Goal: Feedback & Contribution: Leave review/rating

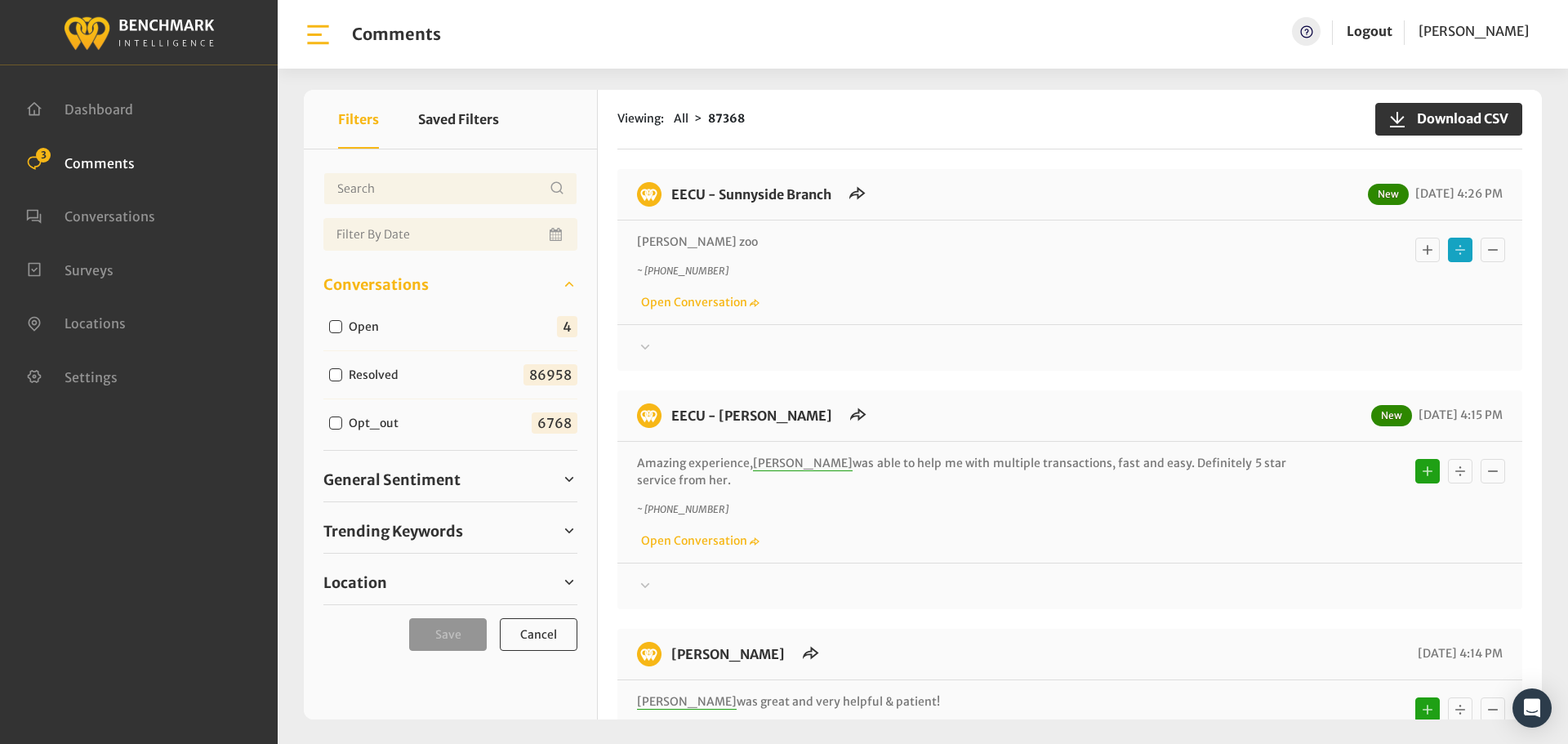
click at [331, 326] on input "Open" at bounding box center [335, 327] width 13 height 13
checkbox input "true"
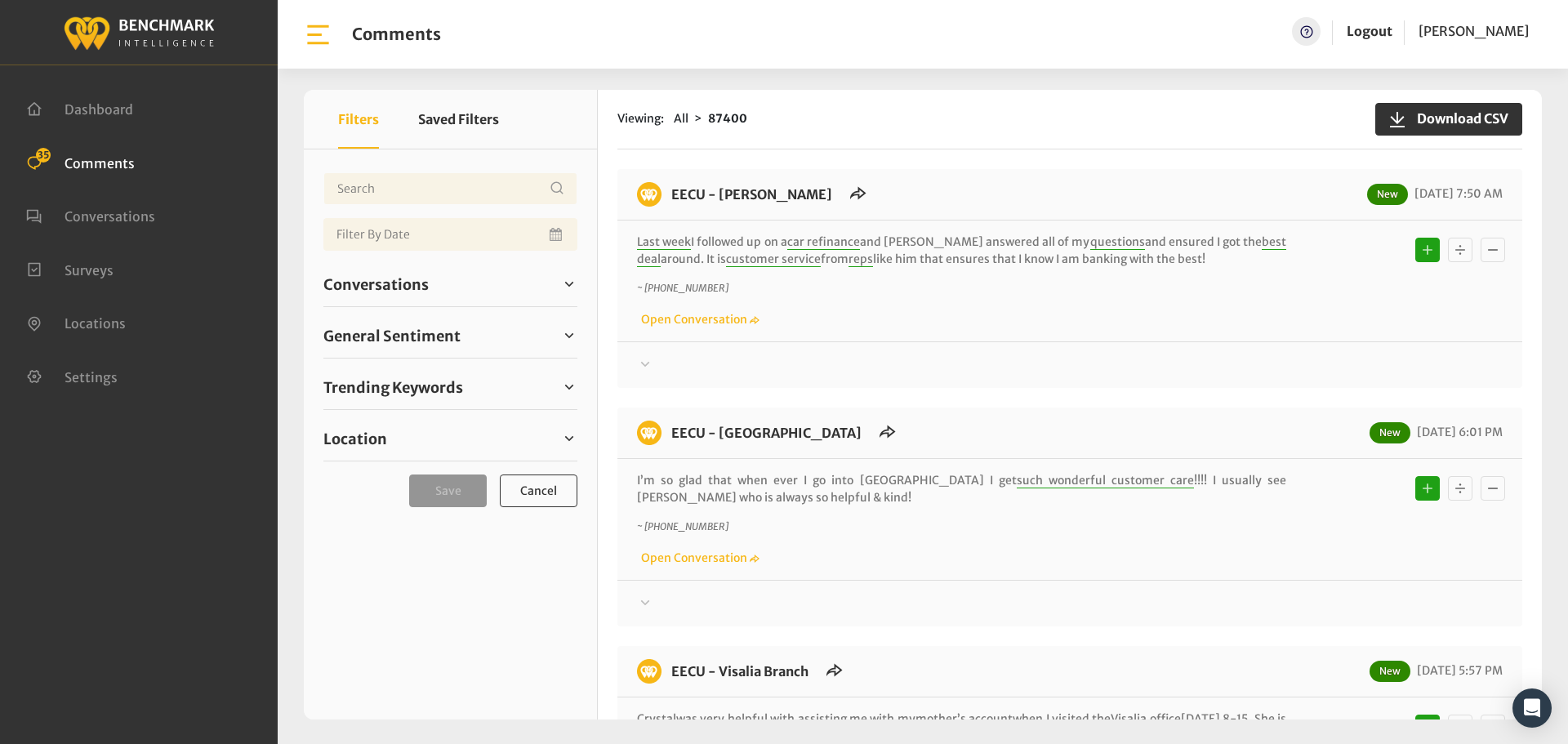
click at [428, 305] on div "Conversations Open 36 Resolved 86958 6771" at bounding box center [450, 285] width 254 height 45
click at [428, 290] on link "Conversations" at bounding box center [450, 284] width 254 height 24
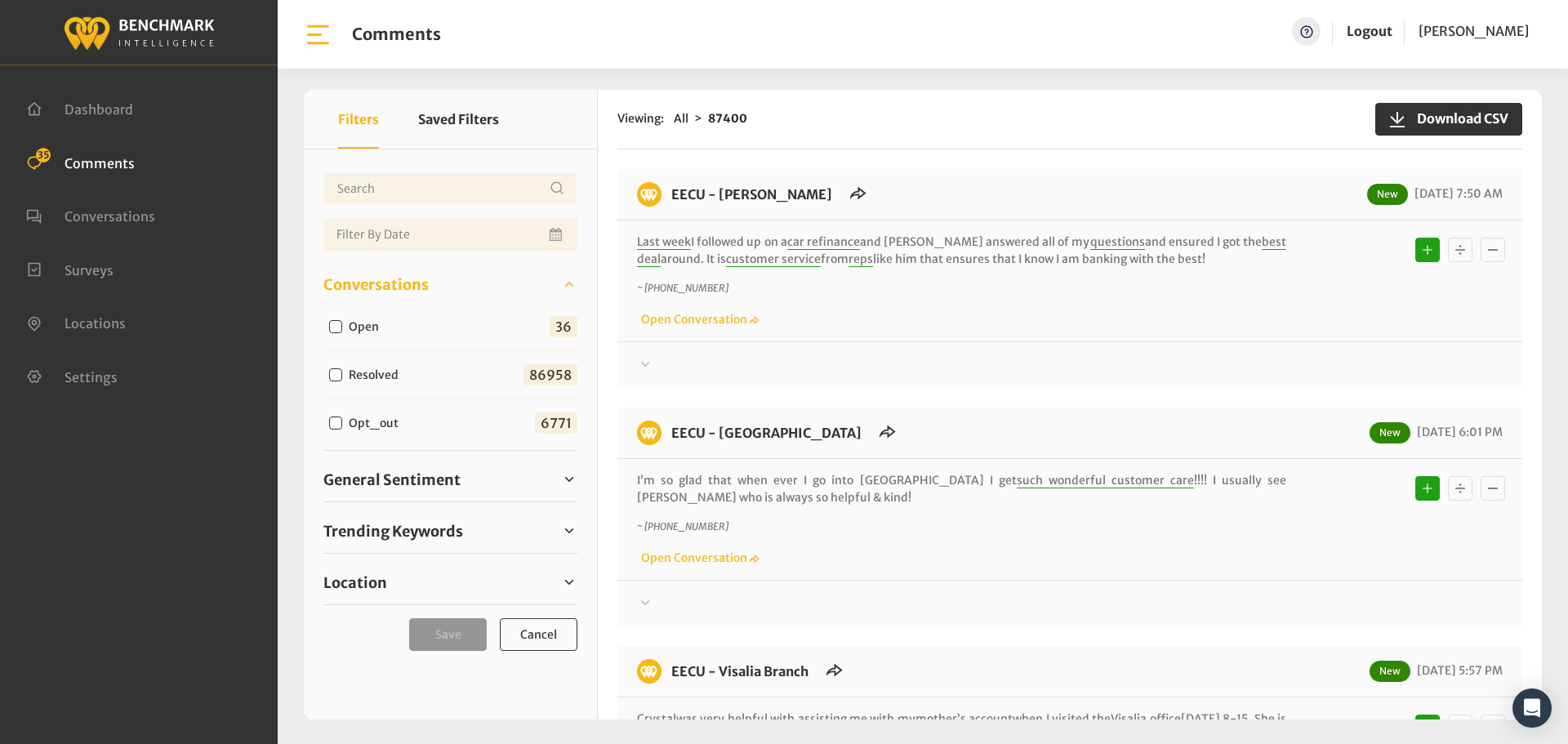
click at [339, 328] on input "Open" at bounding box center [335, 327] width 13 height 13
checkbox input "true"
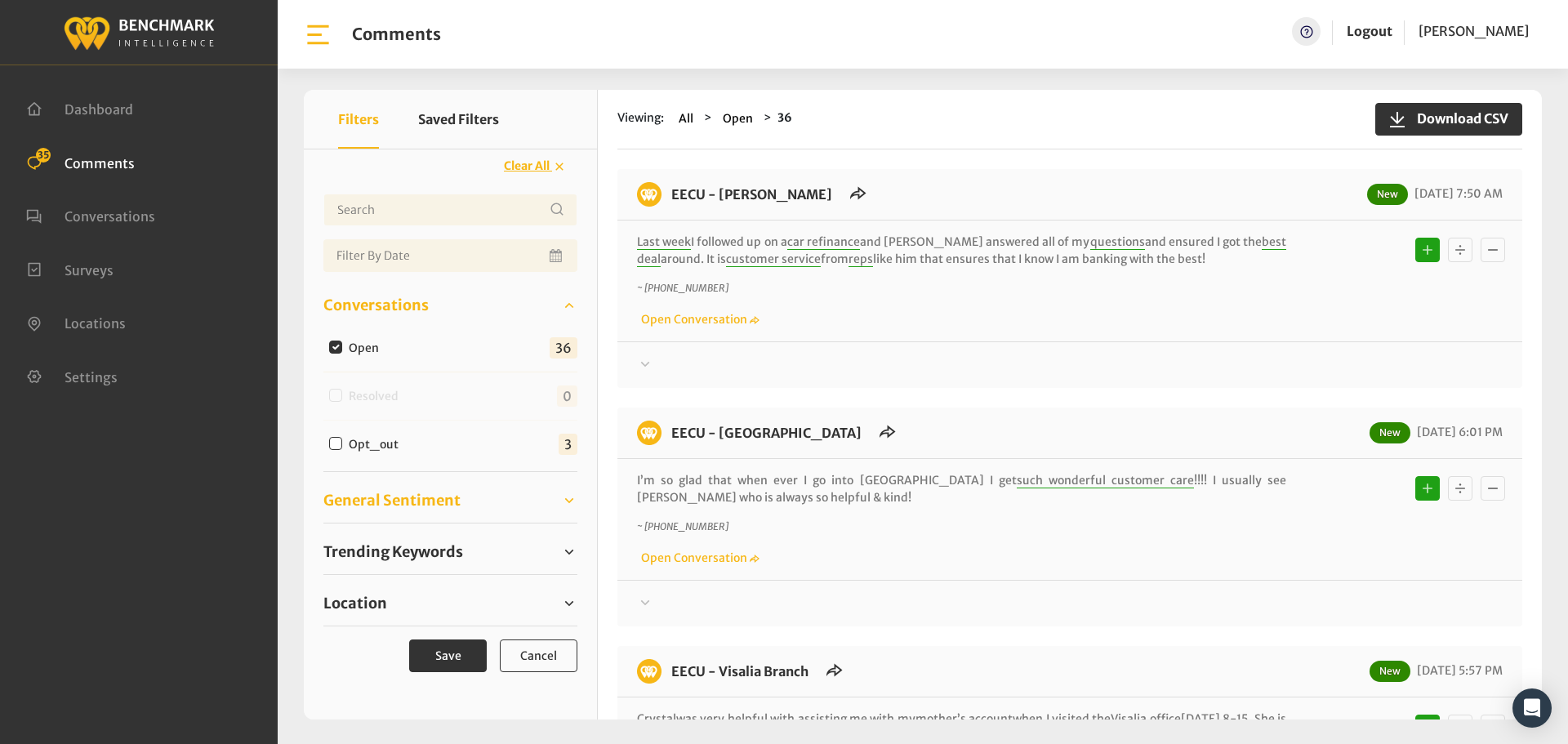
click at [385, 503] on span "General Sentiment" at bounding box center [392, 500] width 137 height 22
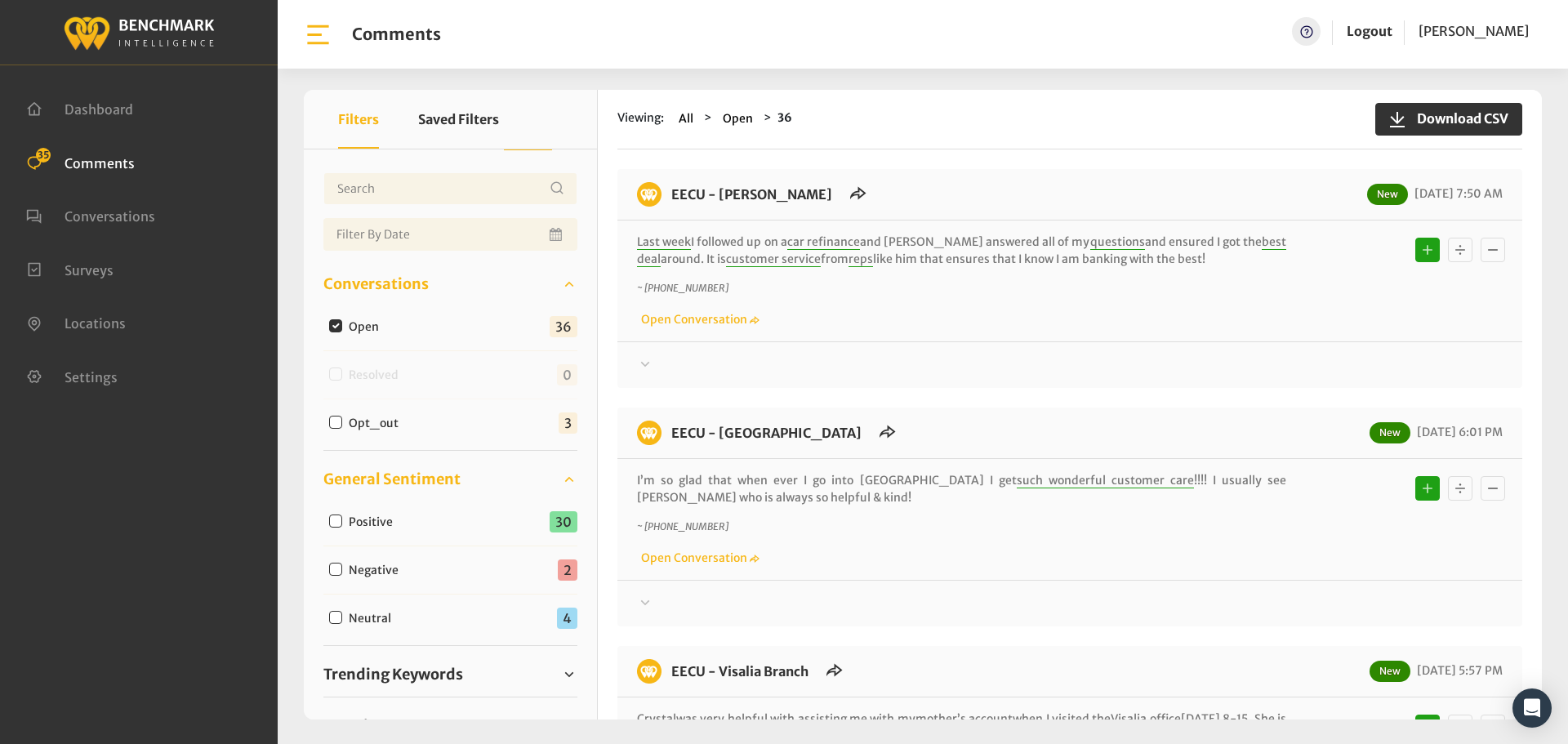
scroll to position [82, 0]
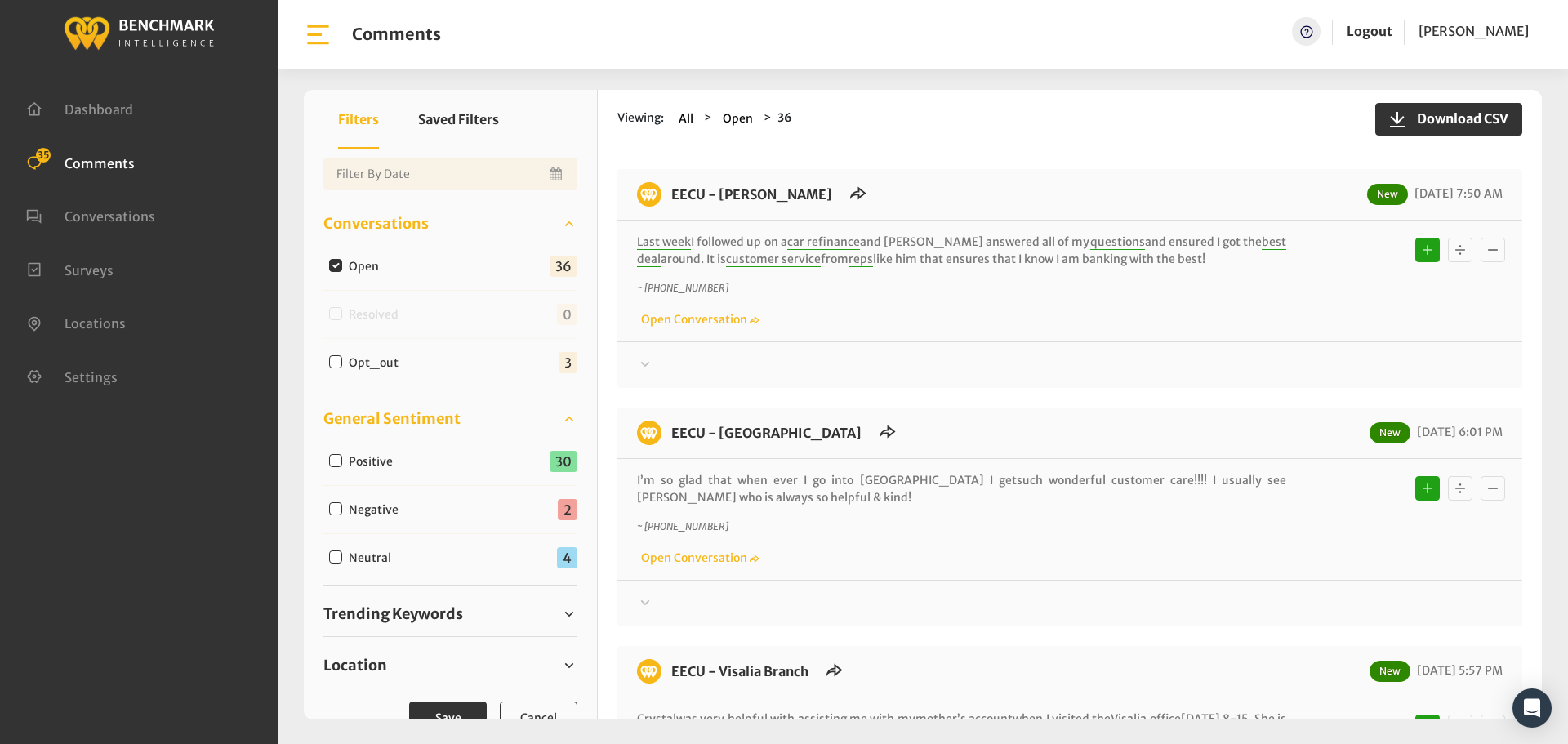
click at [337, 553] on input "Neutral" at bounding box center [335, 557] width 13 height 13
checkbox input "true"
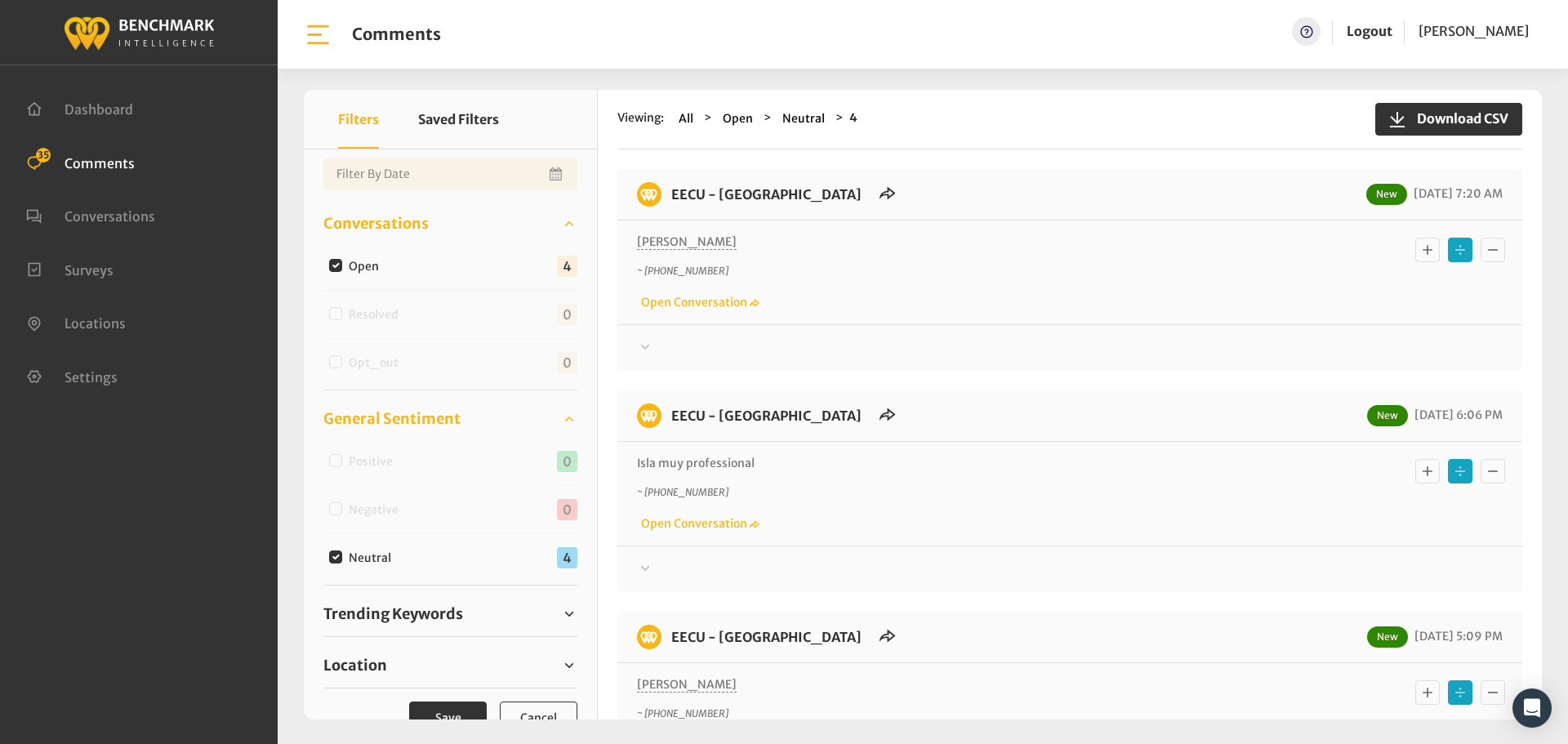
click at [700, 347] on div at bounding box center [1069, 348] width 866 height 20
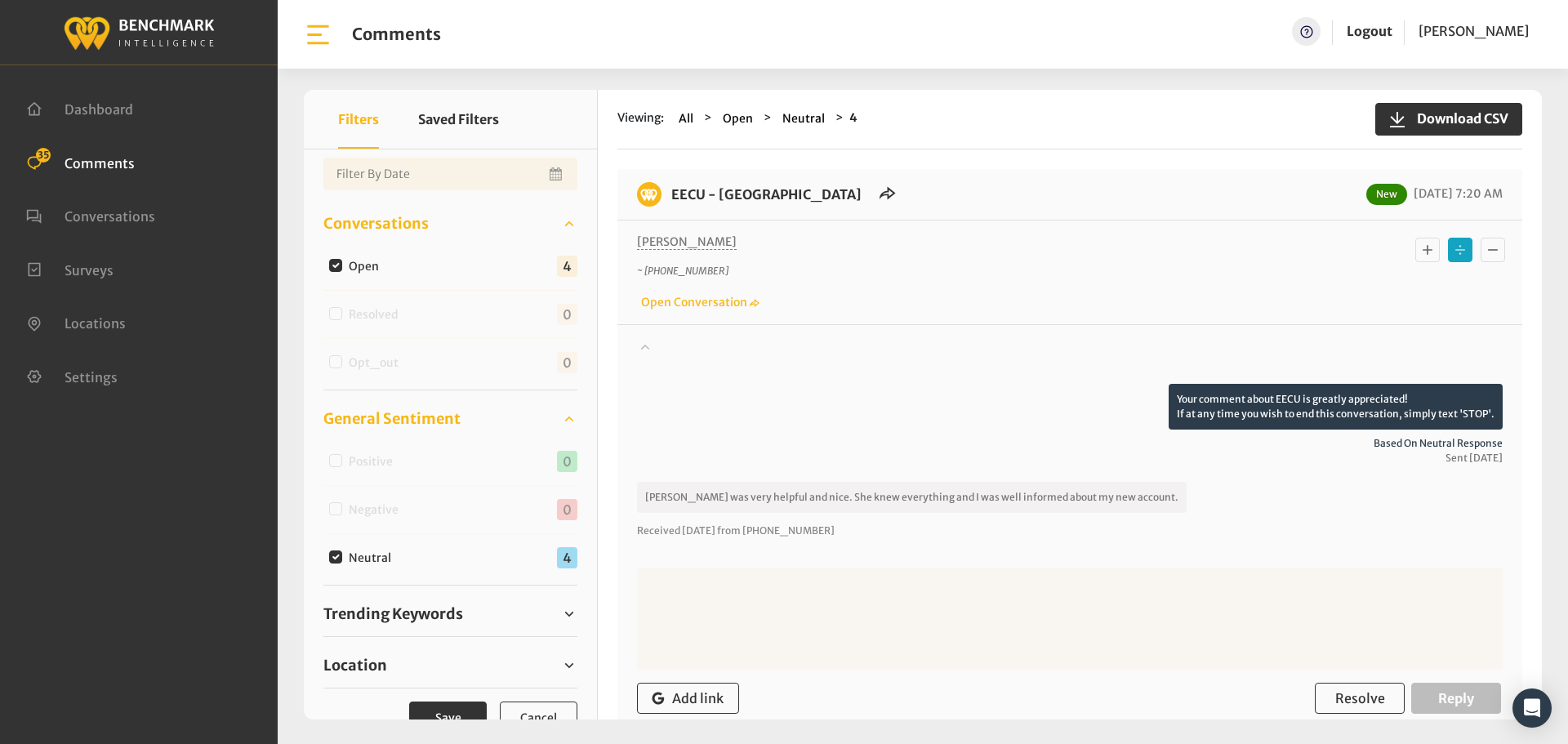
click at [1419, 244] on icon "Basic example" at bounding box center [1427, 250] width 17 height 20
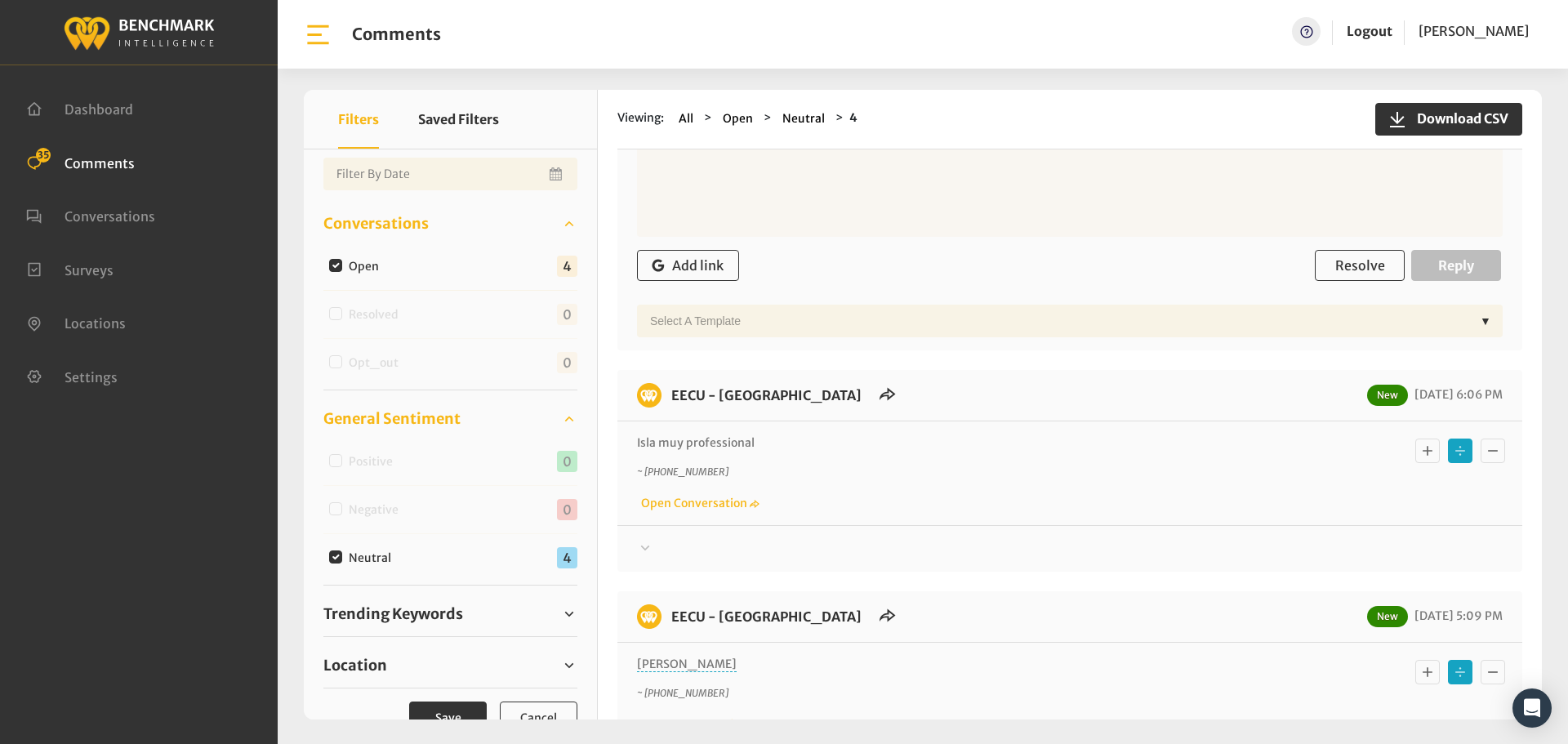
scroll to position [490, 0]
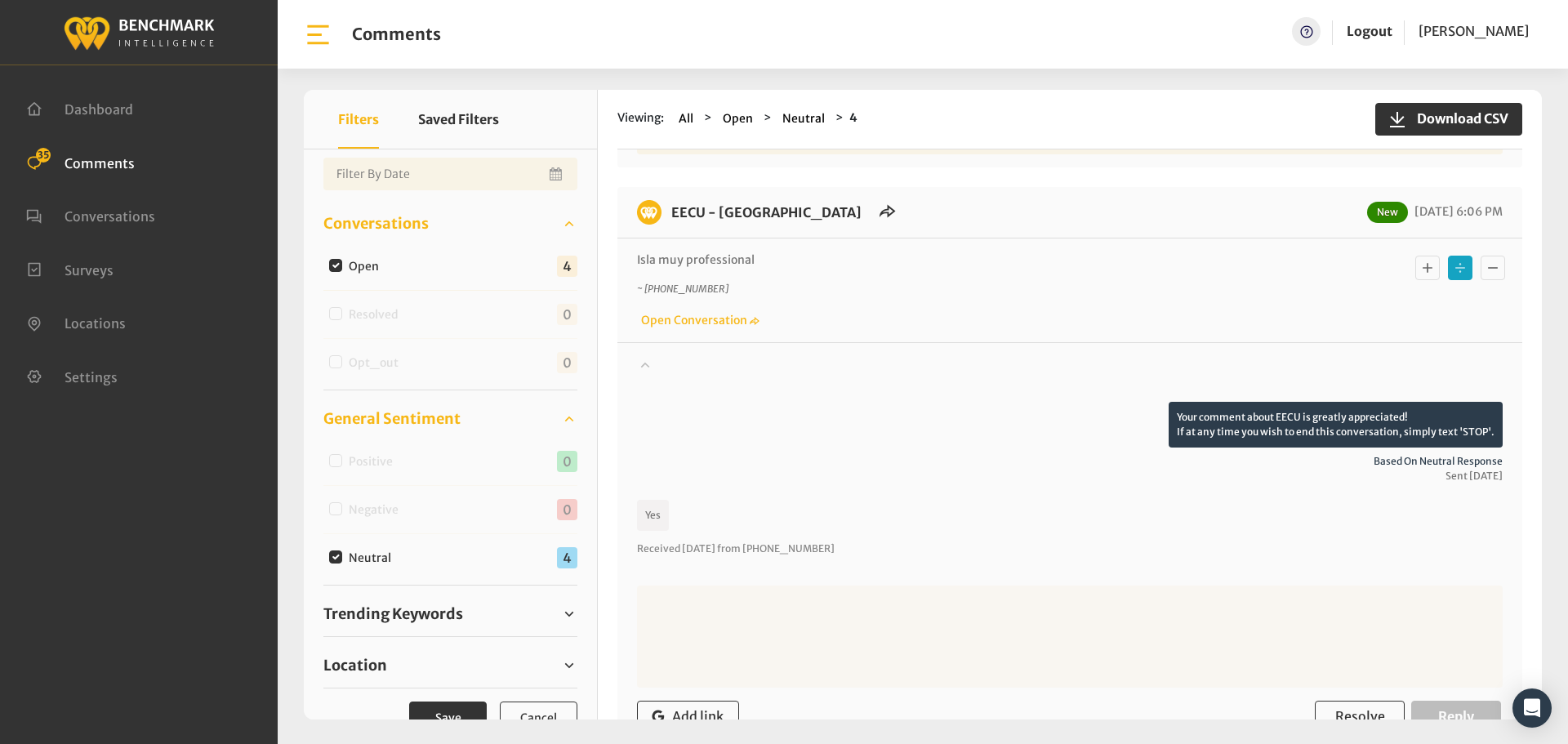
scroll to position [653, 0]
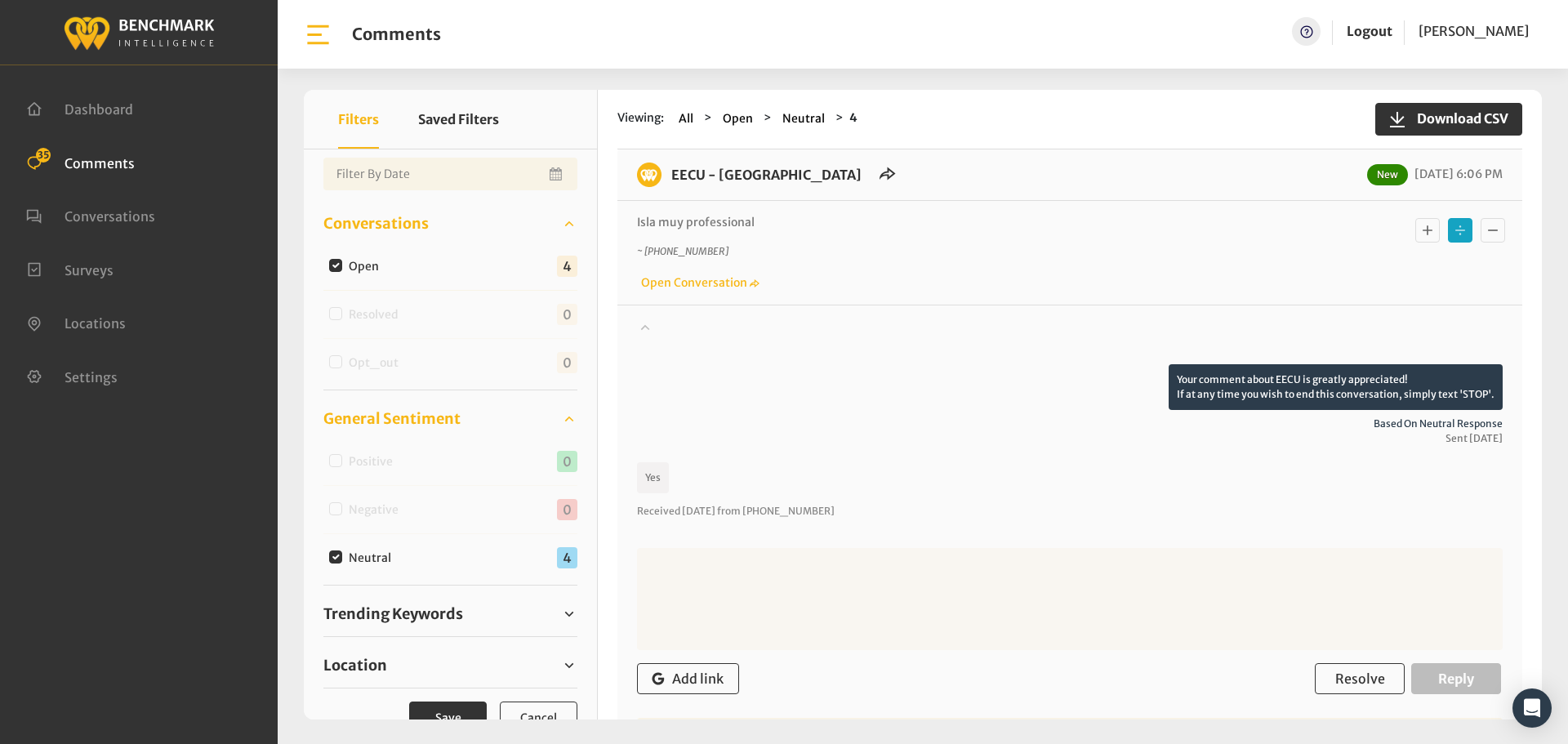
click at [1432, 229] on button "Basic example" at bounding box center [1427, 230] width 24 height 24
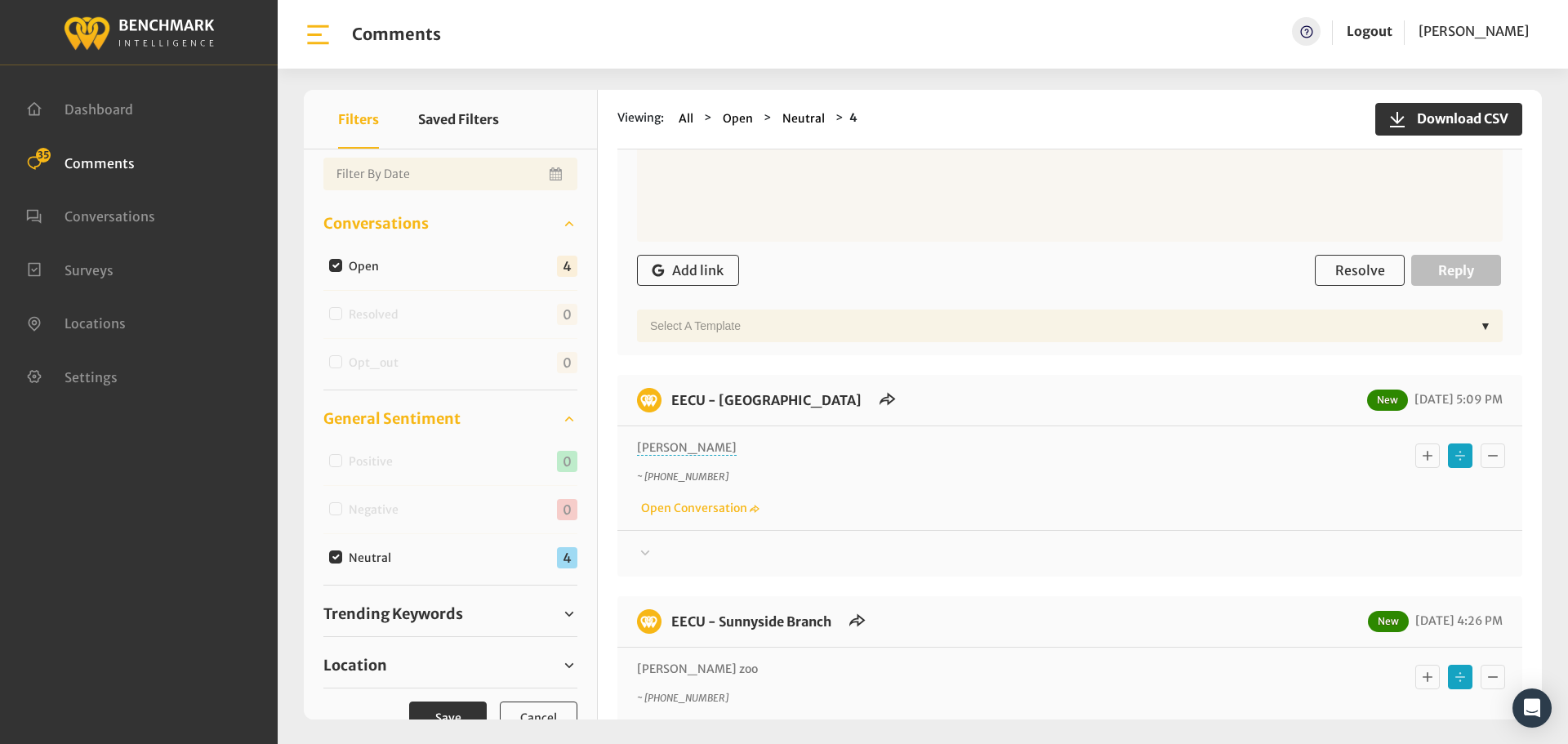
scroll to position [1143, 0]
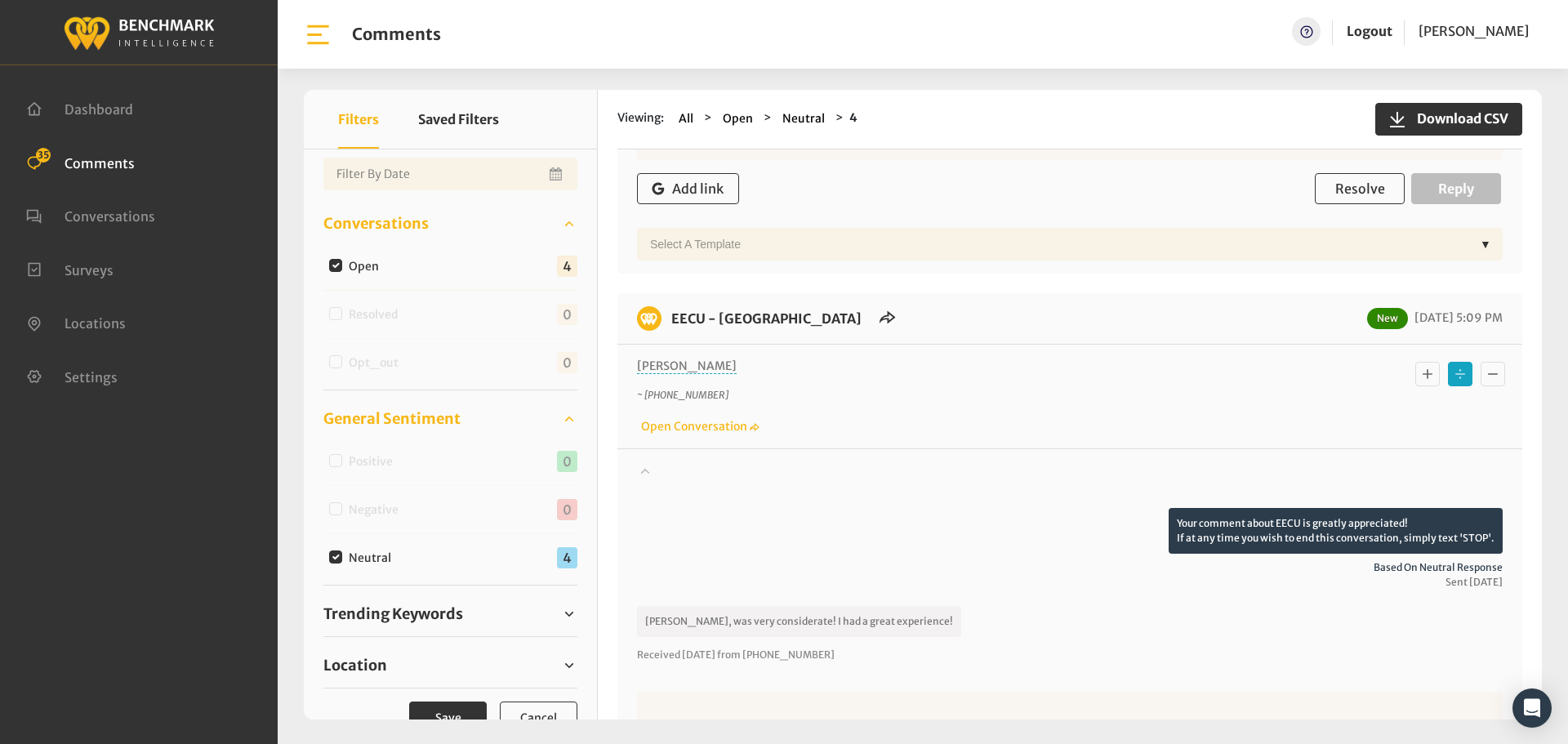
click at [1419, 370] on icon "Basic example" at bounding box center [1427, 374] width 17 height 20
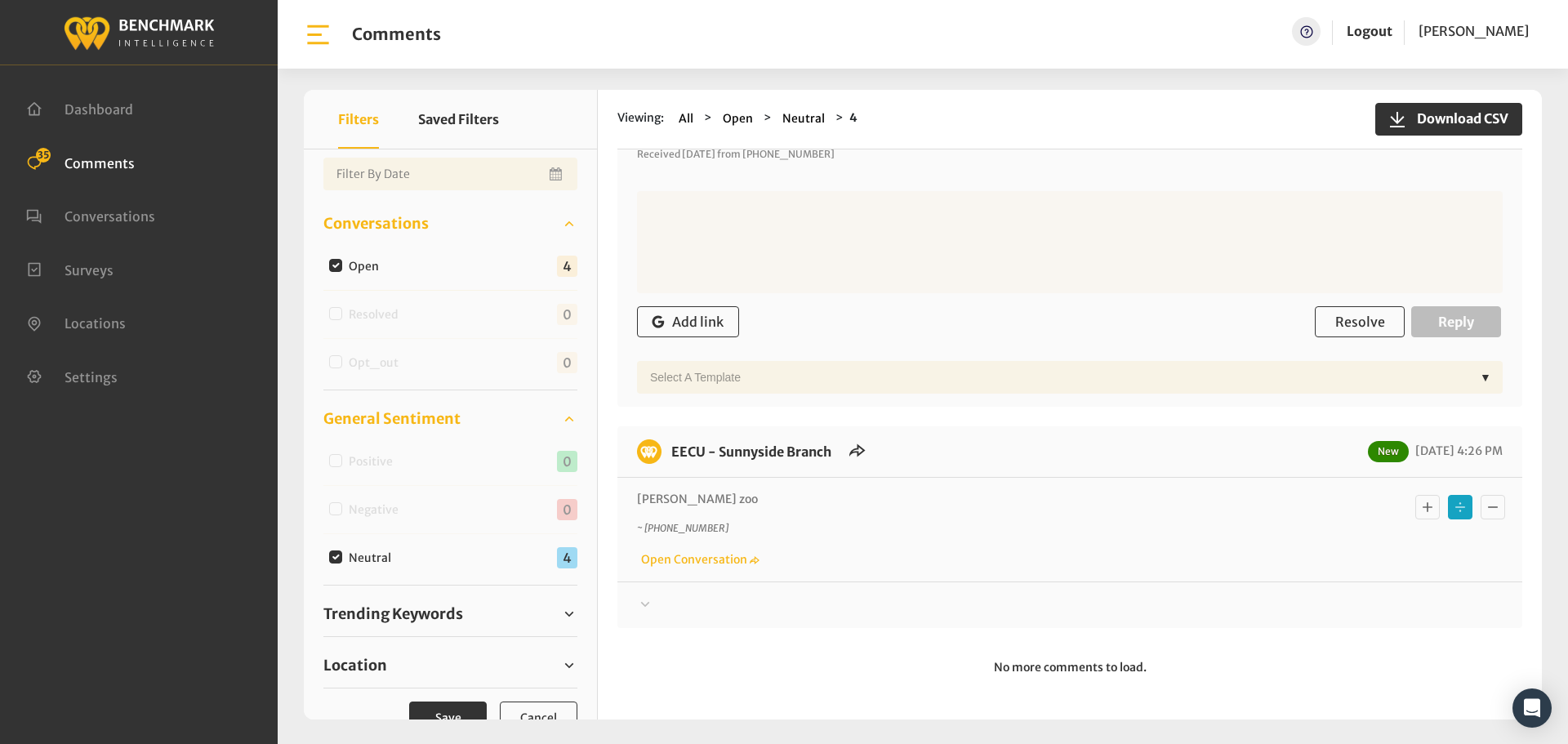
scroll to position [1644, 0]
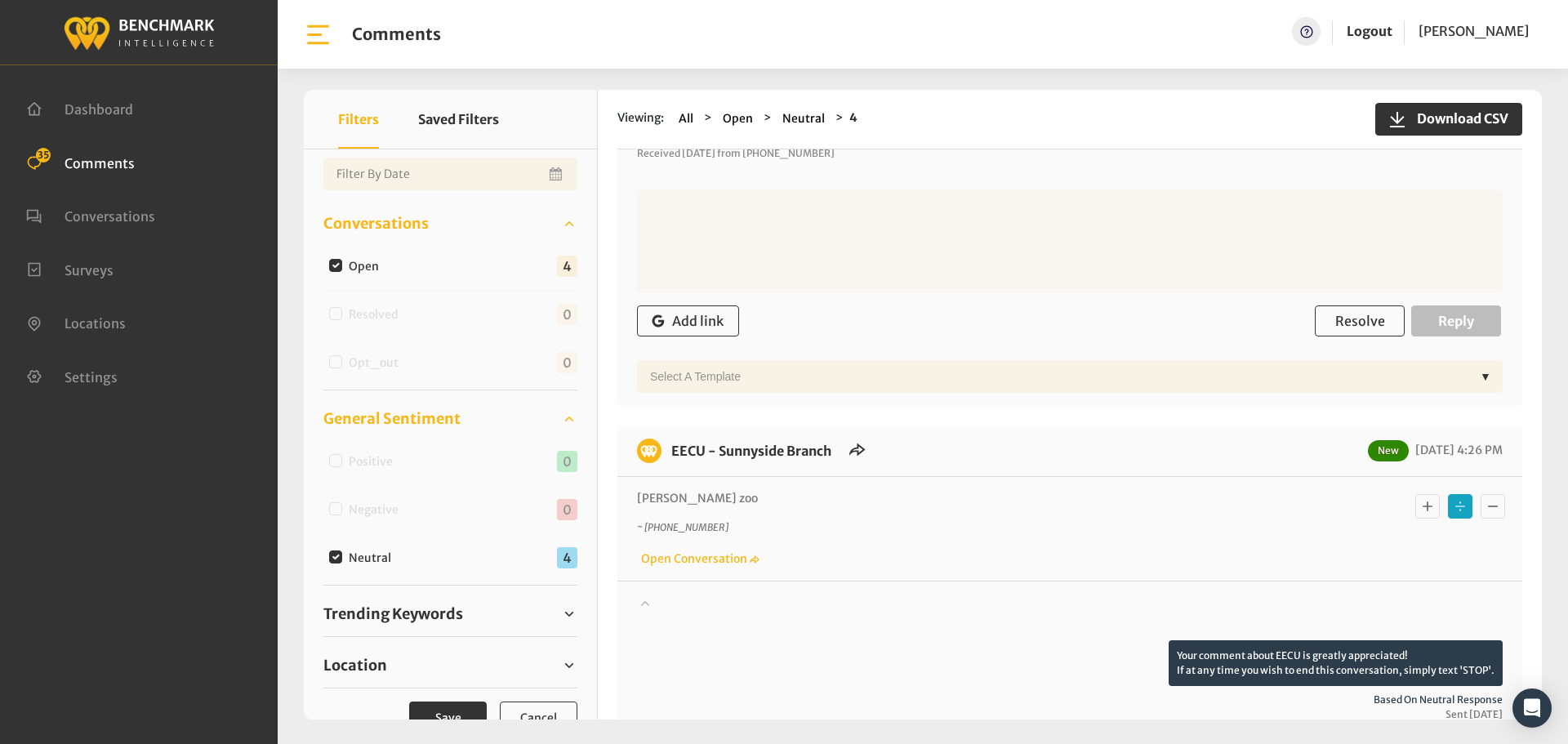
drag, startPoint x: 758, startPoint y: 498, endPoint x: 624, endPoint y: 492, distance: 134.1
click at [624, 492] on div "[PERSON_NAME] zoo ~ [PHONE_NUMBER] Open Conversation" at bounding box center [1069, 528] width 905 height 104
copy p "[PERSON_NAME] zoo"
click at [1426, 498] on icon "Basic example" at bounding box center [1427, 507] width 17 height 20
click at [336, 556] on input "Neutral" at bounding box center [335, 557] width 13 height 13
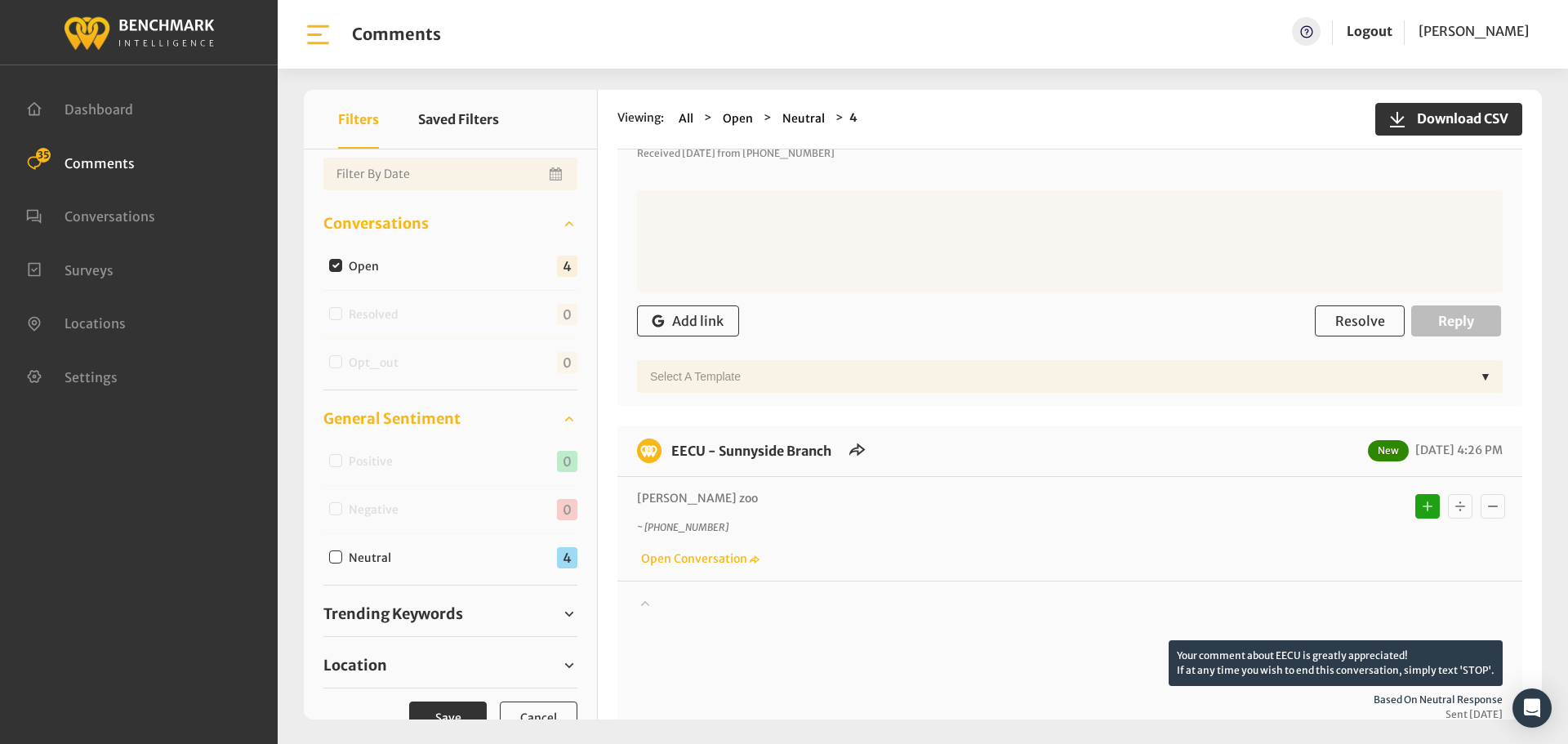
checkbox input "false"
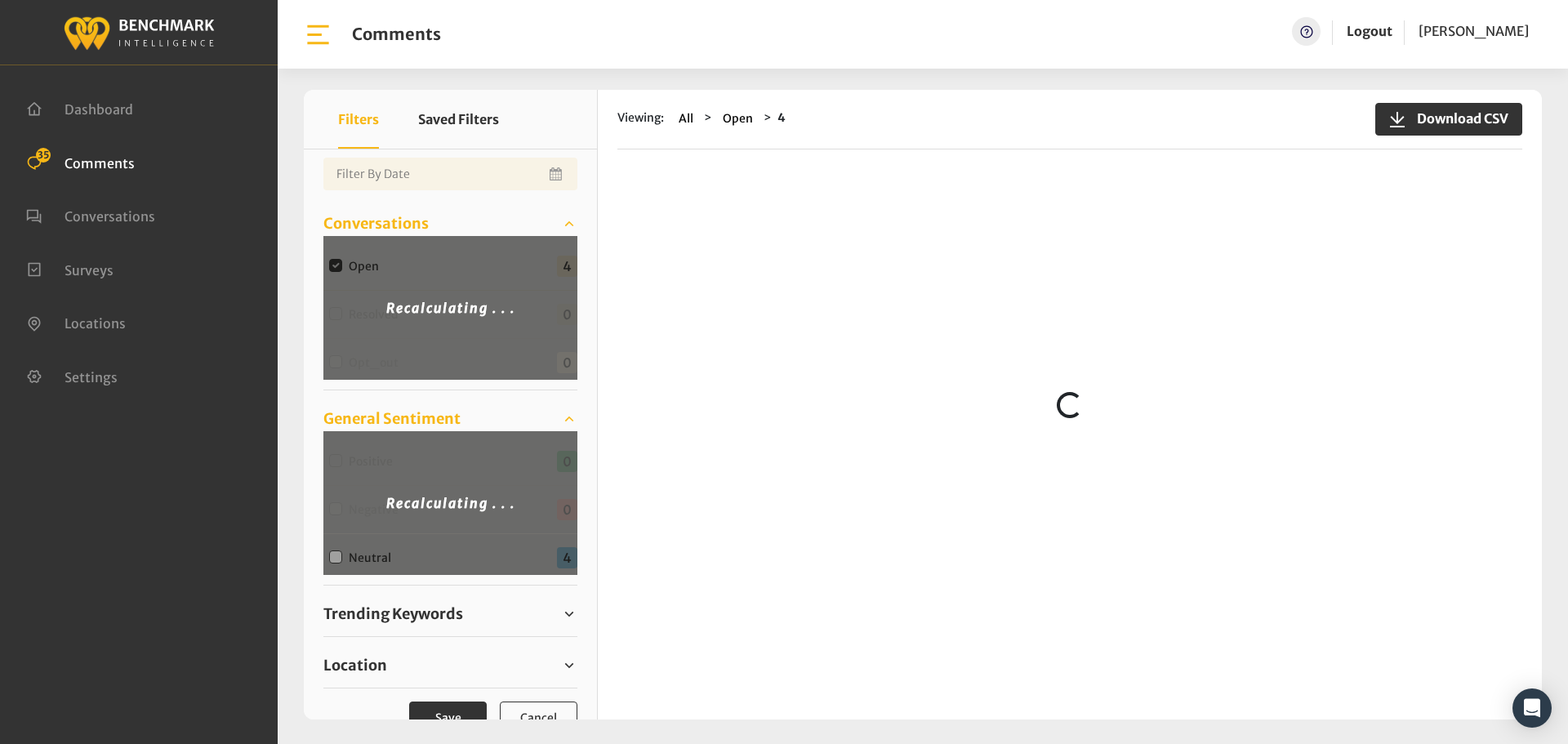
scroll to position [0, 0]
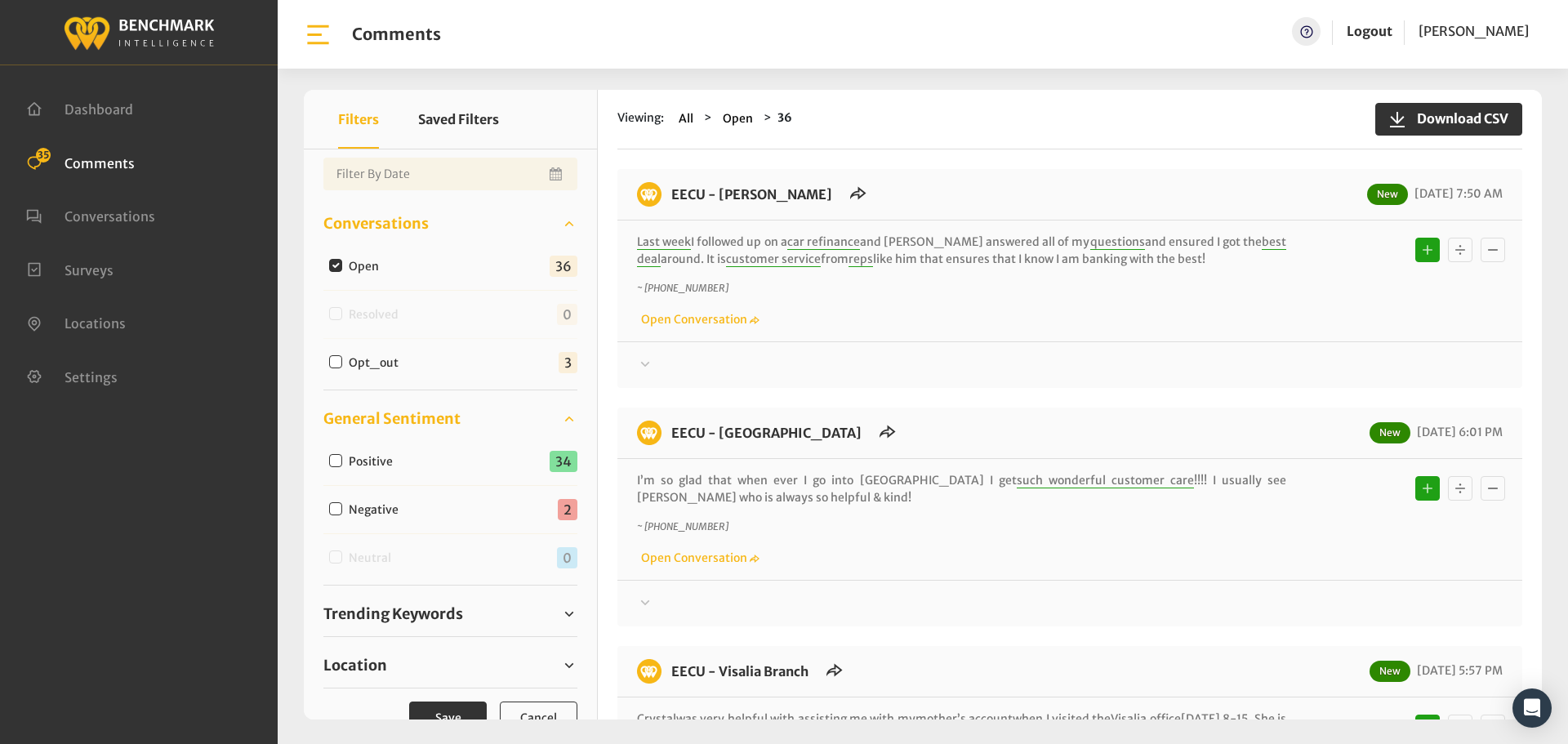
click at [330, 508] on input "Negative" at bounding box center [335, 508] width 13 height 13
checkbox input "true"
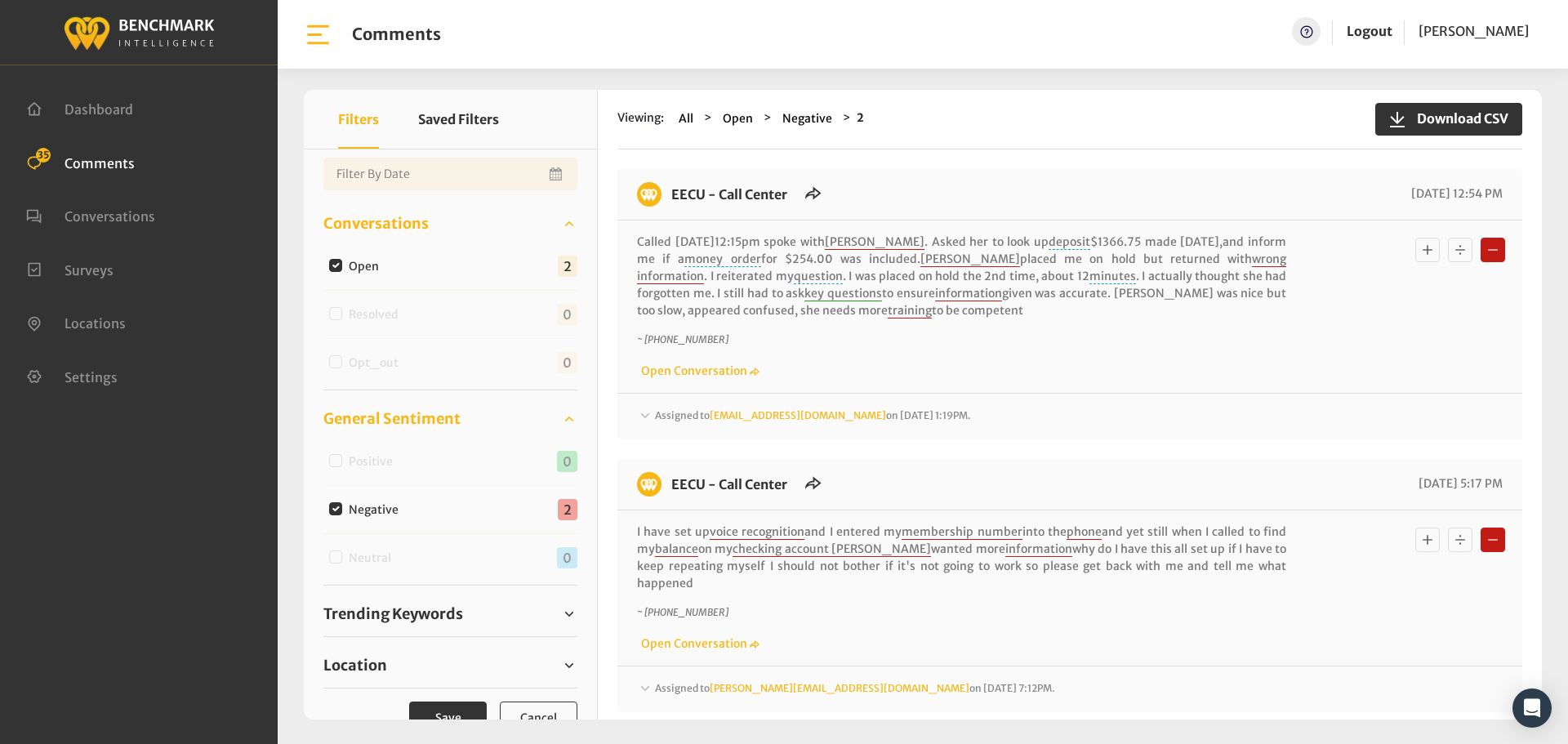
click at [330, 508] on input "Negative" at bounding box center [335, 508] width 13 height 13
checkbox input "false"
